Goal: Check status: Check status

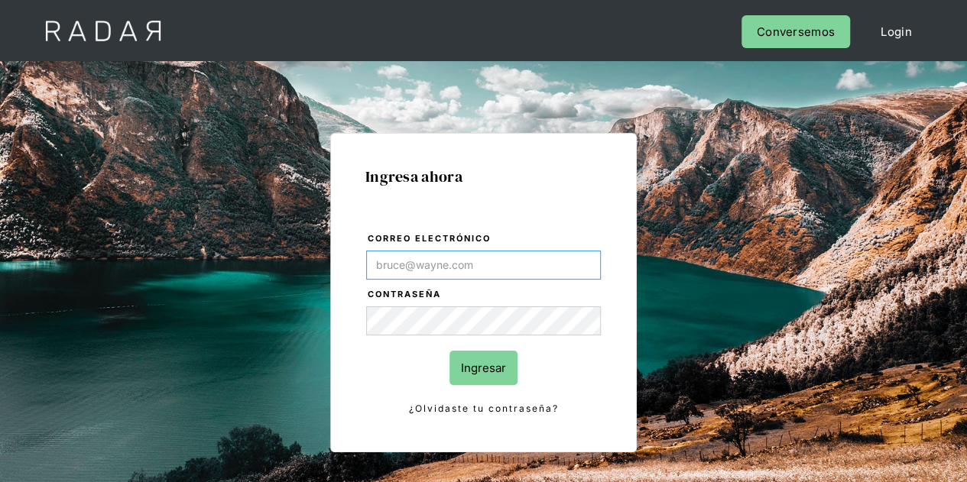
click at [478, 268] on input "Correo electrónico" at bounding box center [483, 265] width 235 height 29
click at [460, 257] on input "Correo electrónico" at bounding box center [483, 265] width 235 height 29
click at [483, 264] on input "Correo electrónico" at bounding box center [483, 265] width 235 height 29
type input "Evans@prontopaga.com"
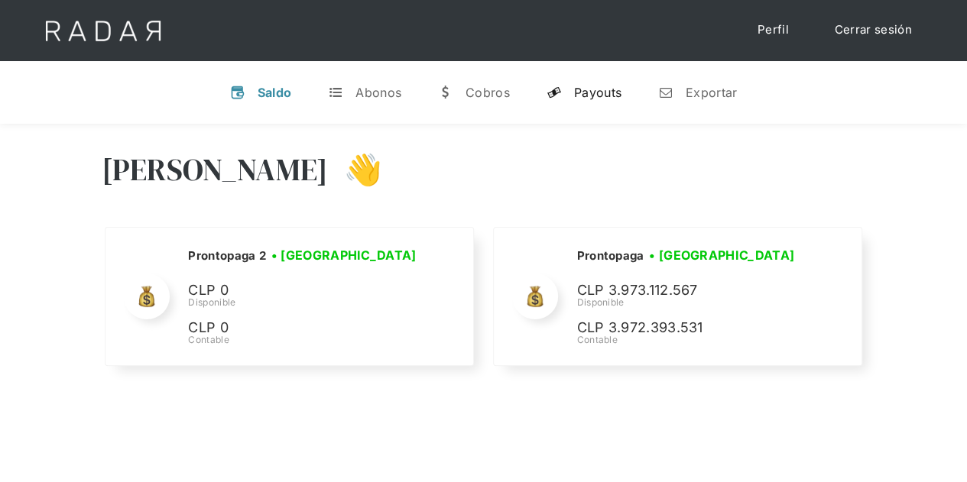
click at [603, 79] on link "y Payouts" at bounding box center [583, 93] width 99 height 40
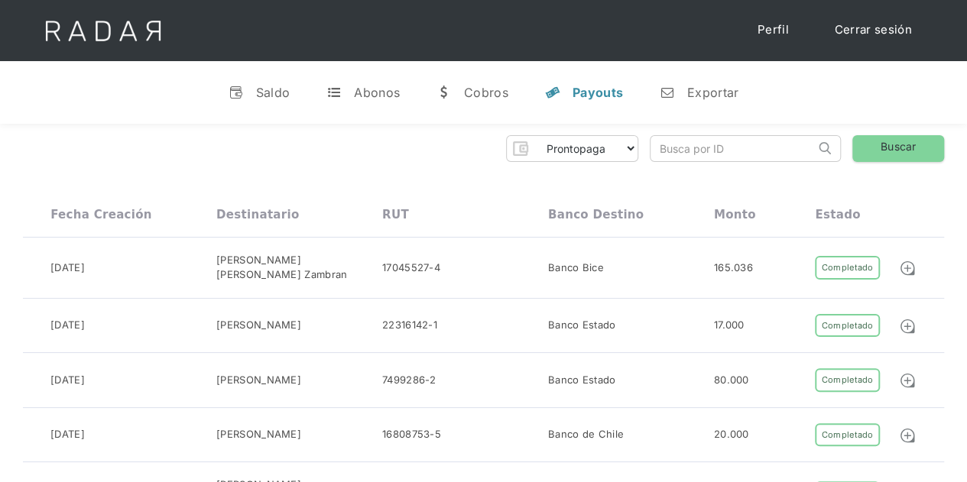
click at [710, 146] on input "search" at bounding box center [732, 148] width 164 height 25
paste input "554ccd45-b537-4f5b-a1a1-9082f93b85ae"
type input "554ccd45-b537-4f5b-a1a1-9082f93b85ae"
click at [901, 142] on link "Buscar" at bounding box center [898, 148] width 92 height 27
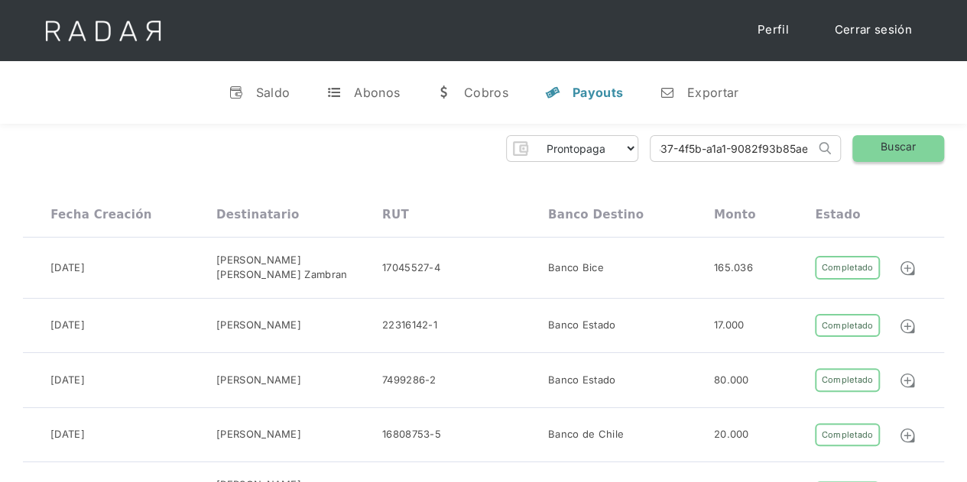
scroll to position [0, 0]
click at [880, 144] on link "Buscar" at bounding box center [898, 148] width 92 height 27
click at [897, 142] on link "Buscar" at bounding box center [898, 148] width 92 height 27
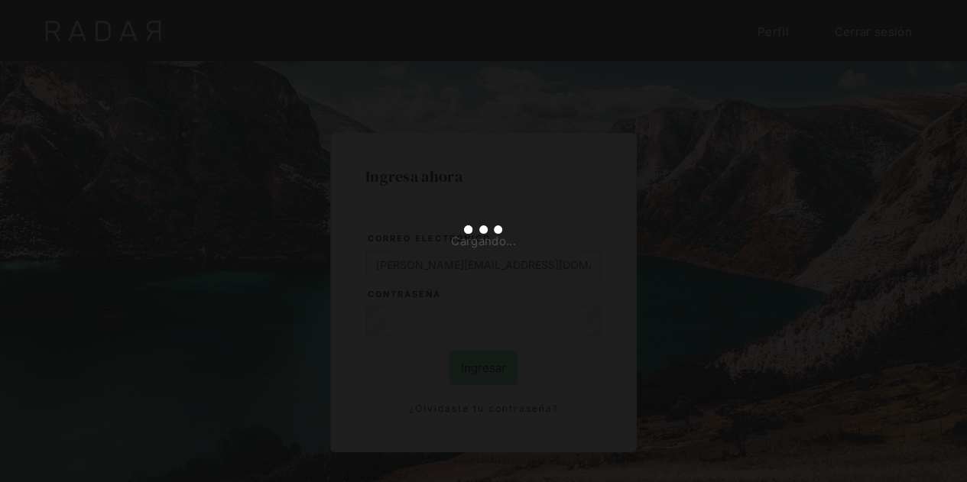
type input "evans@prontopaga.com"
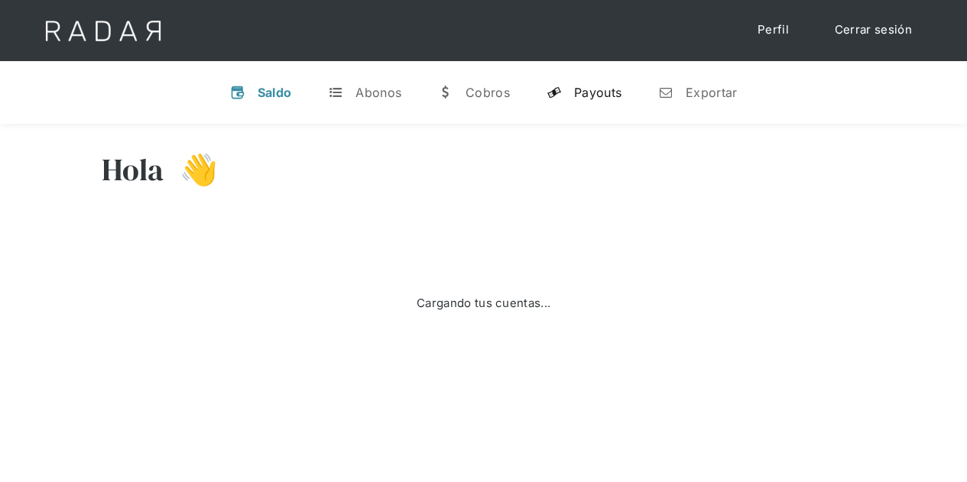
select select "prontopaga"
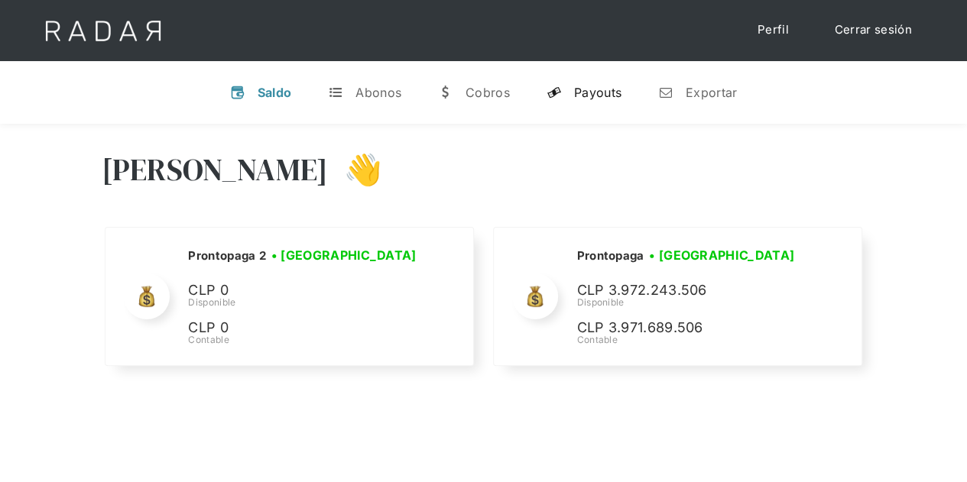
click at [607, 91] on div "Payouts" at bounding box center [597, 92] width 47 height 15
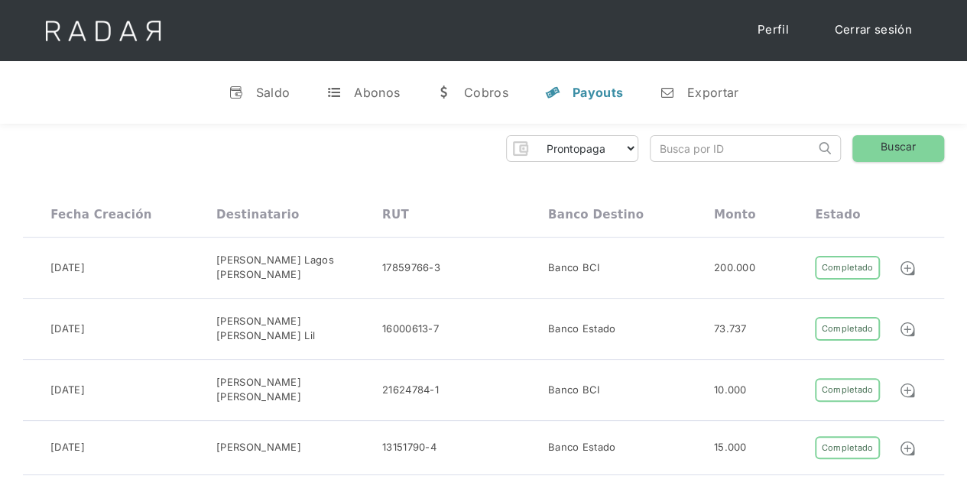
click at [697, 149] on input "search" at bounding box center [732, 148] width 164 height 25
paste input "554ccd45-b537-4f5b-a1a1-9082f93b85ae"
type input "554ccd45-b537-4f5b-a1a1-9082f93b85ae"
click at [897, 146] on link "Buscar" at bounding box center [898, 148] width 92 height 27
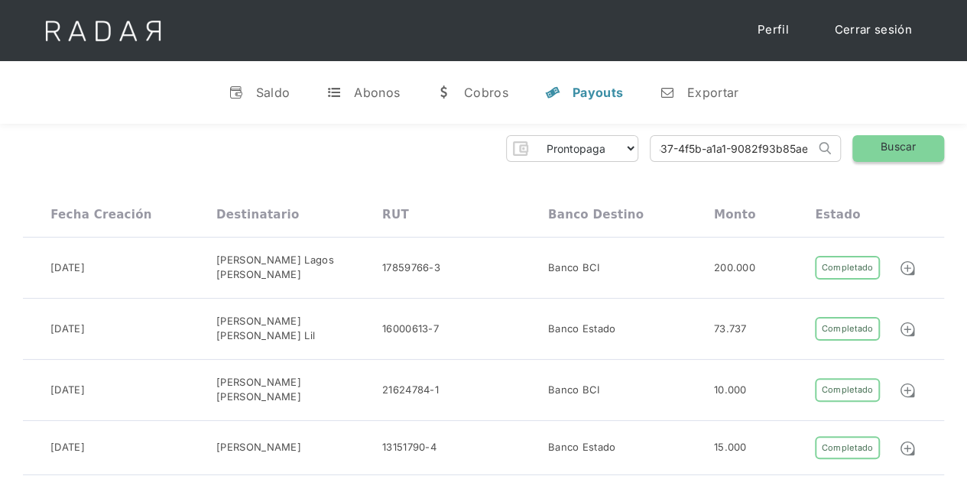
scroll to position [0, 0]
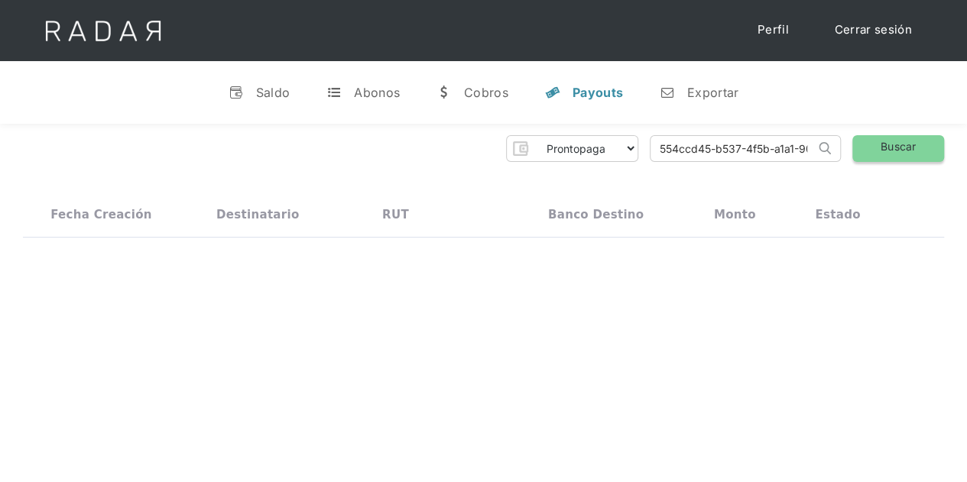
click at [884, 148] on link "Buscar" at bounding box center [898, 148] width 92 height 27
